Goal: Task Accomplishment & Management: Use online tool/utility

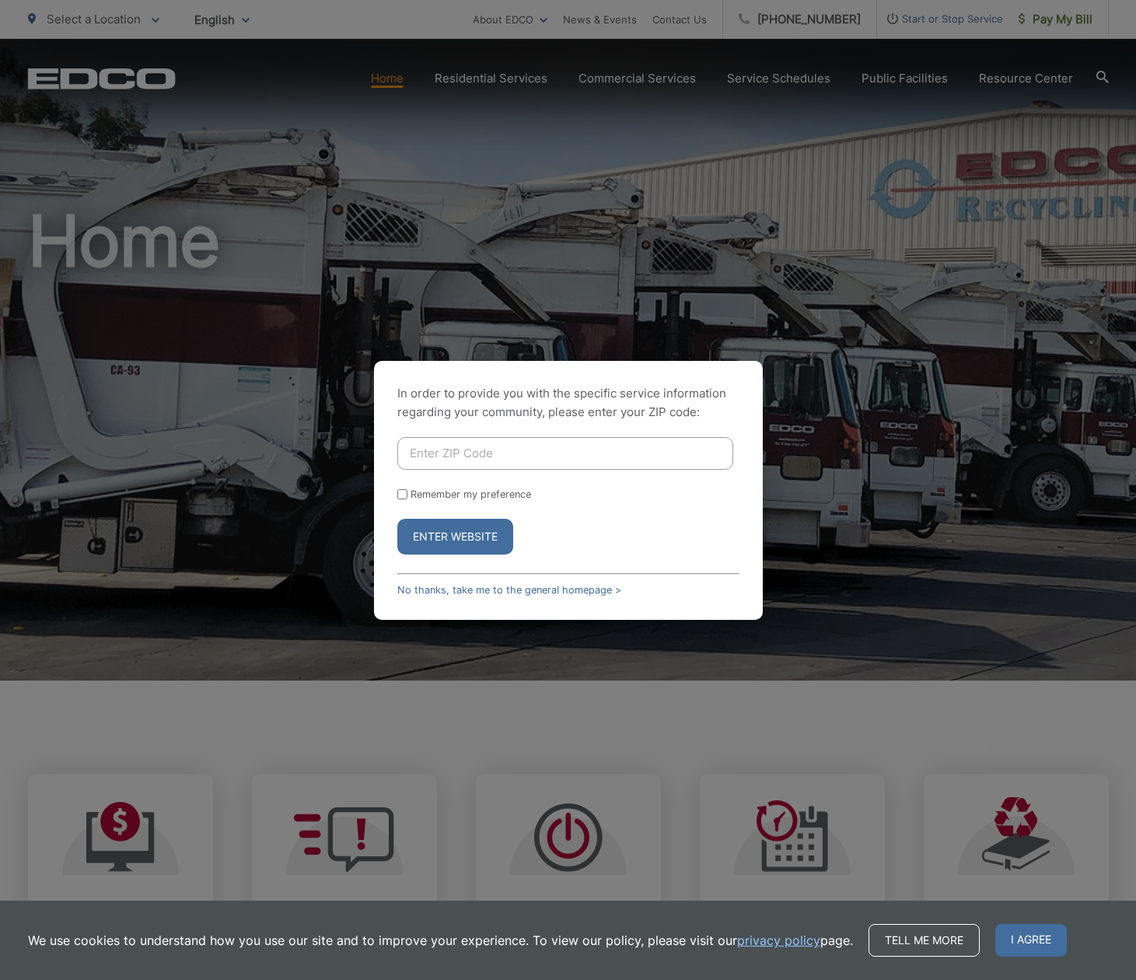
click at [490, 459] on input "Enter ZIP Code" at bounding box center [565, 453] width 336 height 33
drag, startPoint x: 451, startPoint y: 466, endPoint x: 361, endPoint y: 465, distance: 90.2
click at [362, 465] on div "In order to provide you with the specific service information regarding your co…" at bounding box center [568, 490] width 1136 height 980
type input "92040"
click at [451, 531] on button "Enter Website" at bounding box center [455, 537] width 116 height 36
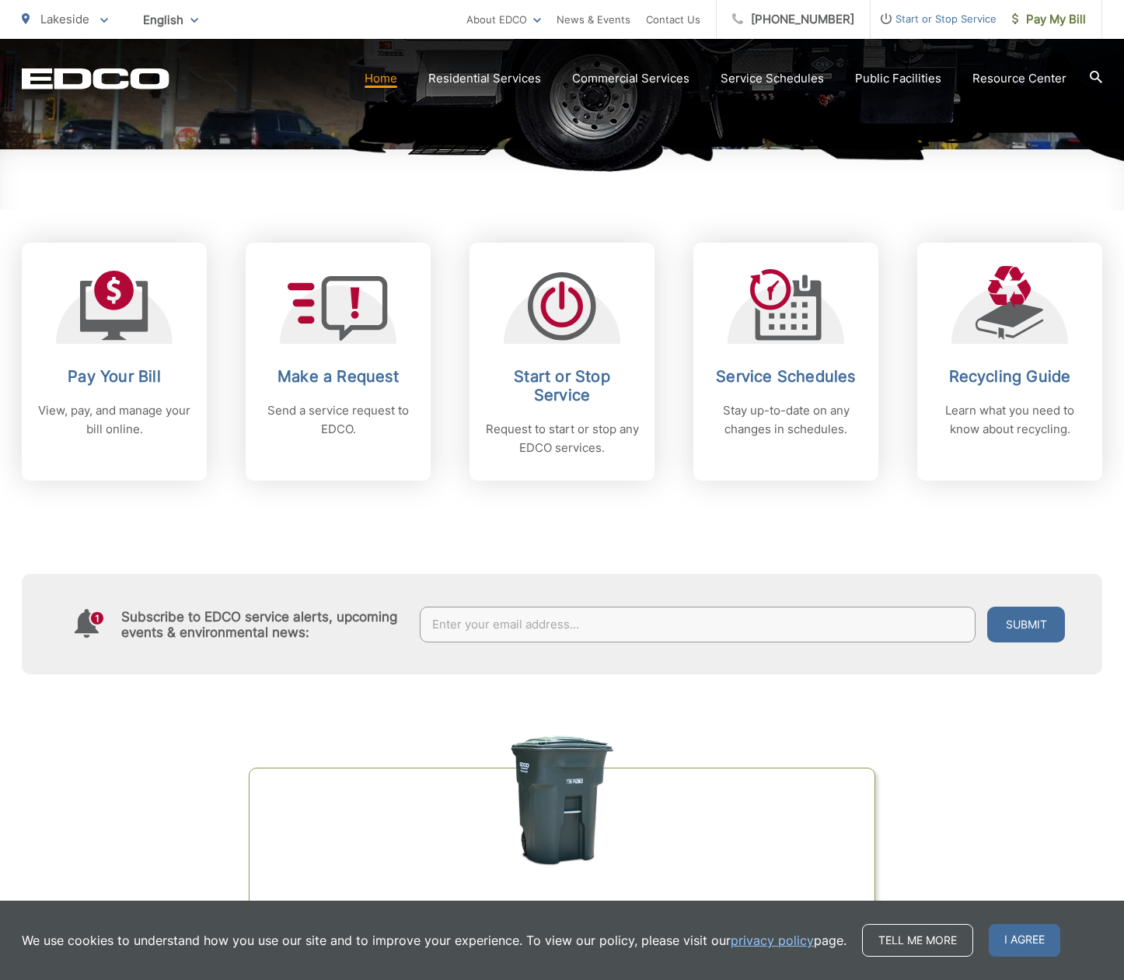
scroll to position [544, 0]
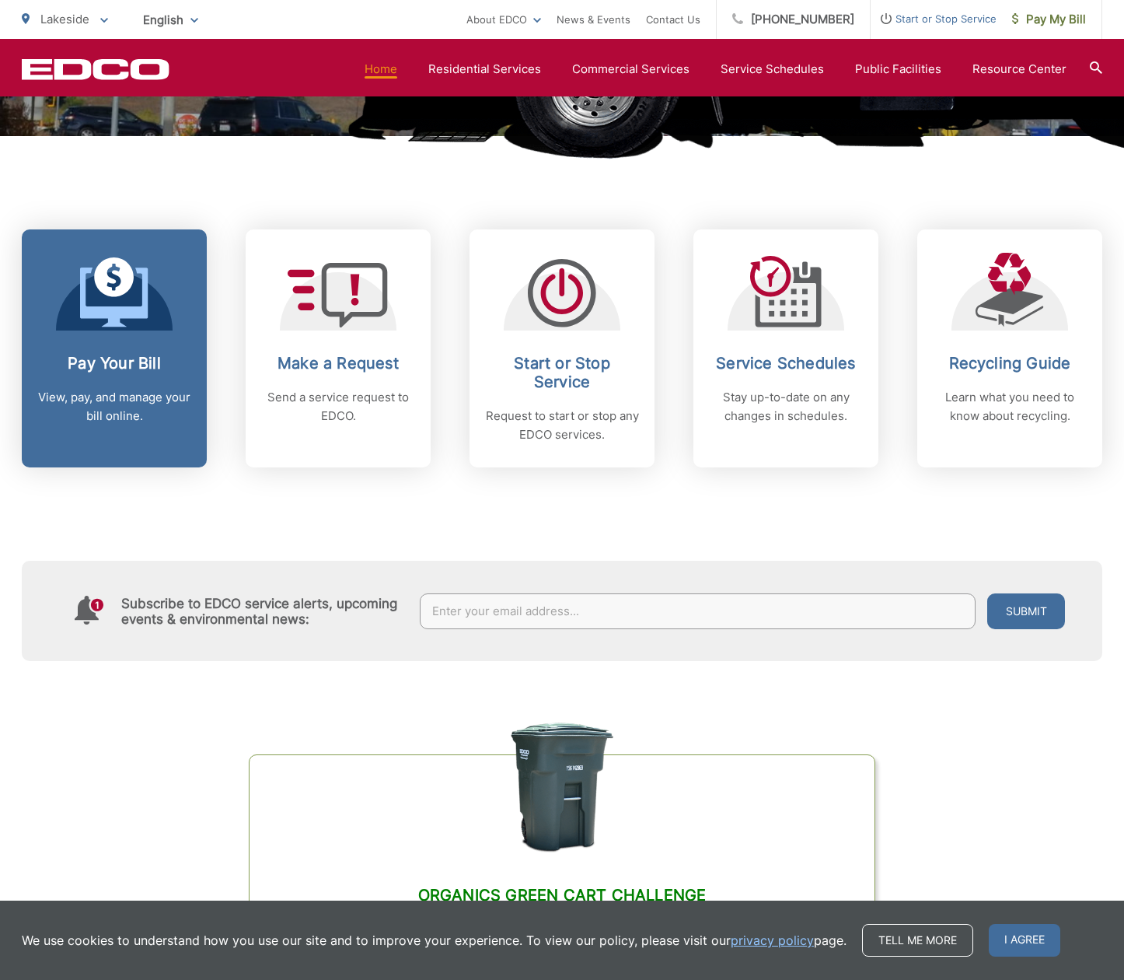
click at [114, 347] on link "Pay Your Bill View, pay, and manage your bill online." at bounding box center [114, 348] width 185 height 238
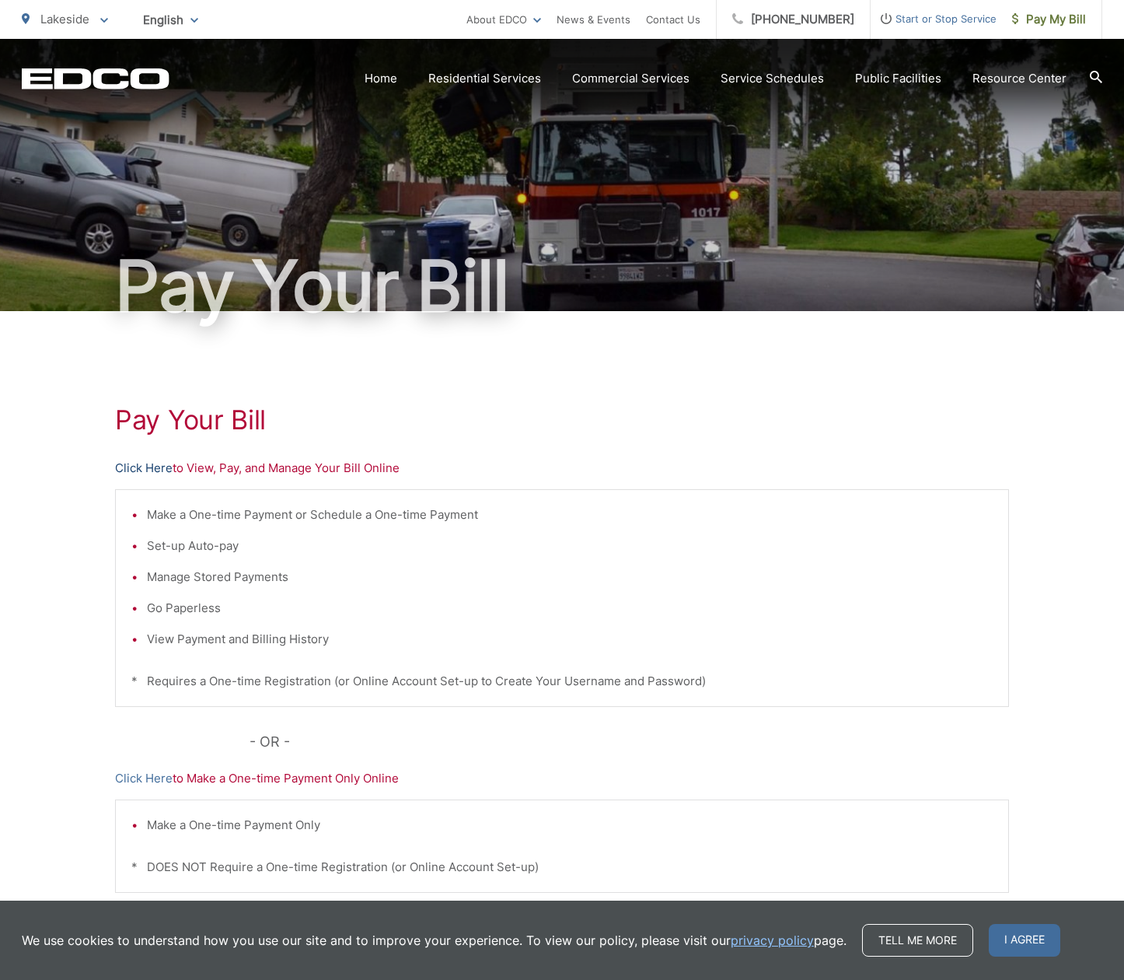
click at [140, 465] on link "Click Here" at bounding box center [144, 468] width 58 height 19
click at [135, 463] on link "Click Here" at bounding box center [144, 468] width 58 height 19
